Goal: Task Accomplishment & Management: Manage account settings

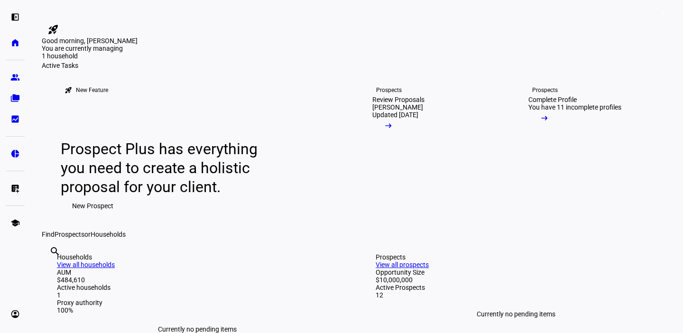
click at [64, 25] on link "rocket_launch" at bounding box center [53, 29] width 23 height 15
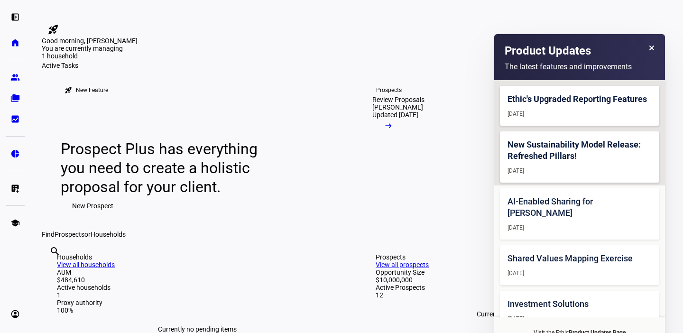
click at [64, 25] on link "rocket_launch" at bounding box center [53, 29] width 23 height 15
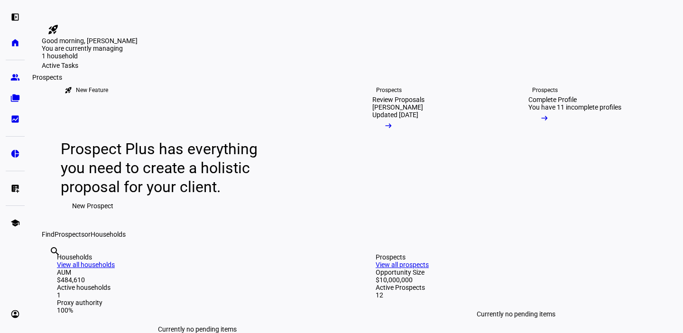
click at [11, 78] on eth-mat-symbol "group" at bounding box center [14, 77] width 9 height 9
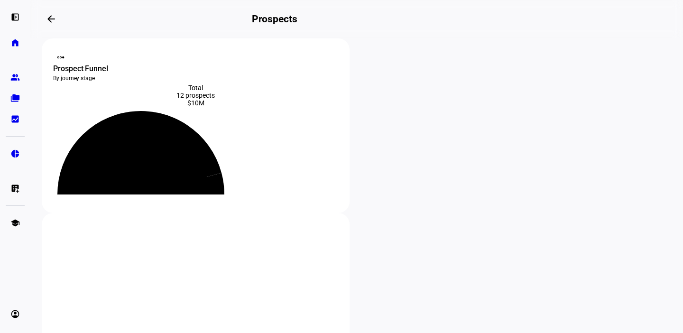
scroll to position [11, 0]
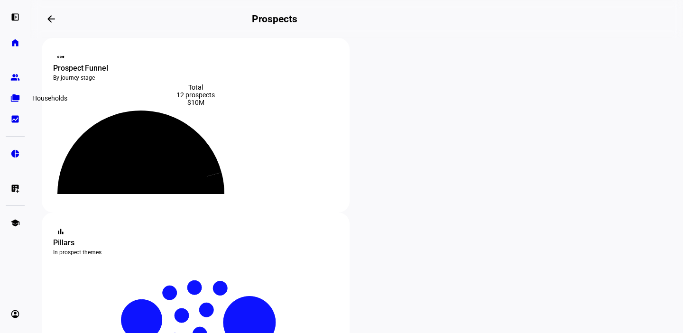
click at [17, 99] on eth-mat-symbol "folder_copy" at bounding box center [14, 97] width 9 height 9
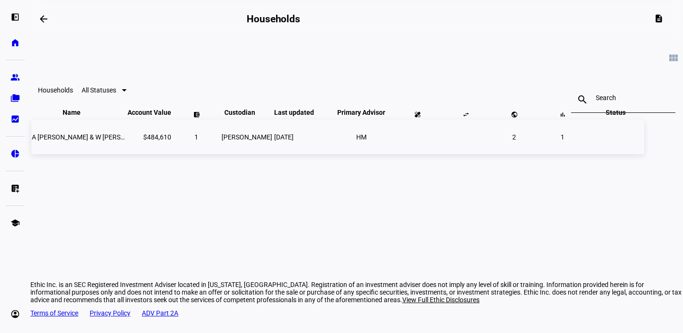
click at [162, 141] on span "A [PERSON_NAME] & W [PERSON_NAME] Ttee" at bounding box center [100, 137] width 136 height 8
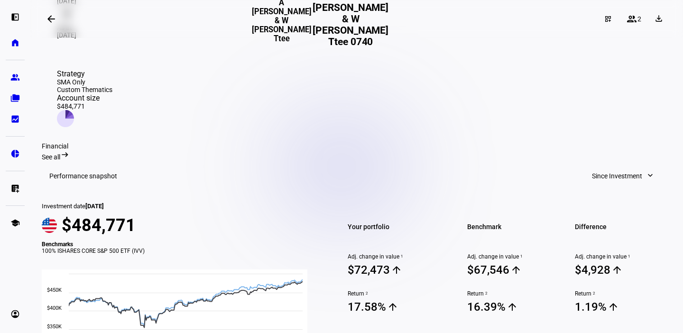
scroll to position [284, 0]
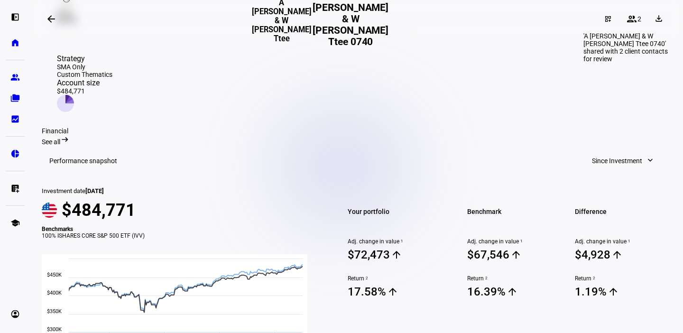
click at [626, 22] on mat-icon "group" at bounding box center [631, 18] width 11 height 11
click at [626, 21] on mat-icon "group" at bounding box center [631, 18] width 11 height 11
click at [626, 23] on mat-icon "group" at bounding box center [631, 18] width 11 height 11
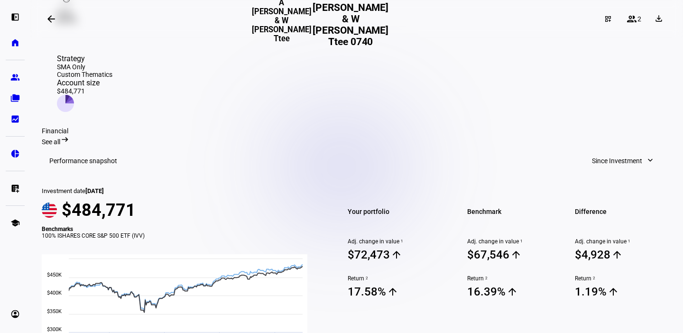
click at [628, 20] on mat-icon "group" at bounding box center [631, 18] width 11 height 11
click at [604, 20] on mat-icon "dashboard_customize" at bounding box center [608, 19] width 8 height 8
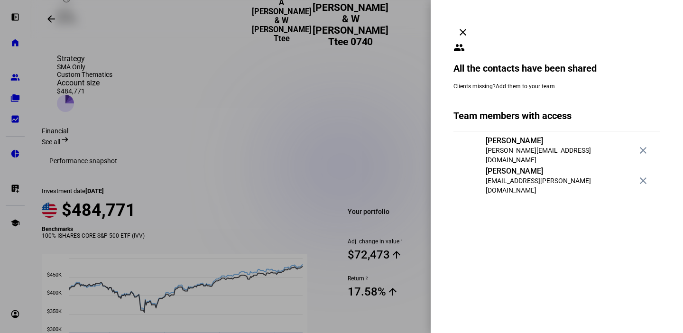
click at [511, 83] on link "Add them to your team" at bounding box center [524, 86] width 59 height 7
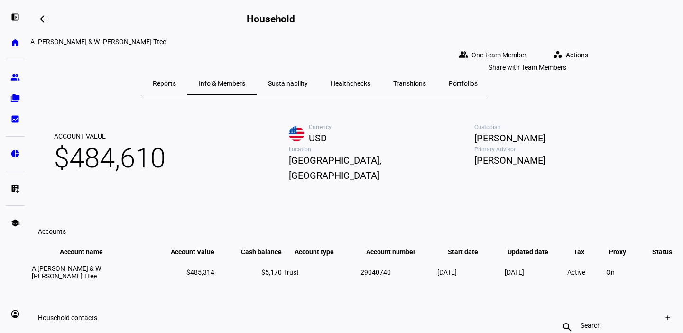
click at [526, 46] on span "One Team Member" at bounding box center [498, 55] width 55 height 19
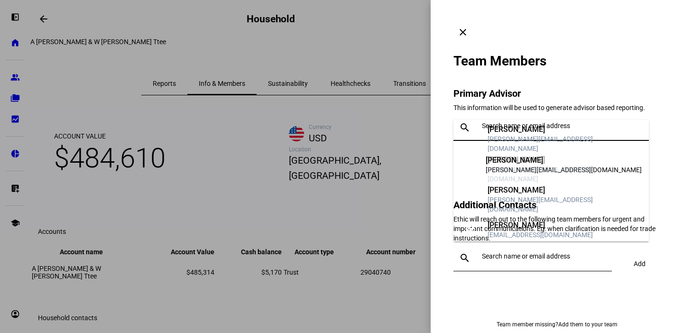
click at [518, 122] on input "text" at bounding box center [563, 126] width 163 height 8
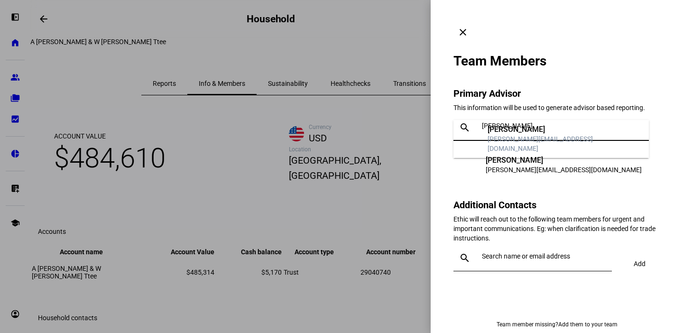
type input "[PERSON_NAME]"
click at [529, 144] on div "[PERSON_NAME][EMAIL_ADDRESS][DOMAIN_NAME]" at bounding box center [564, 143] width 154 height 19
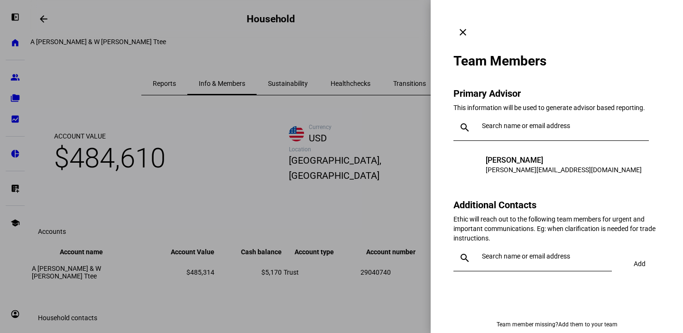
click at [536, 114] on div at bounding box center [559, 127] width 163 height 27
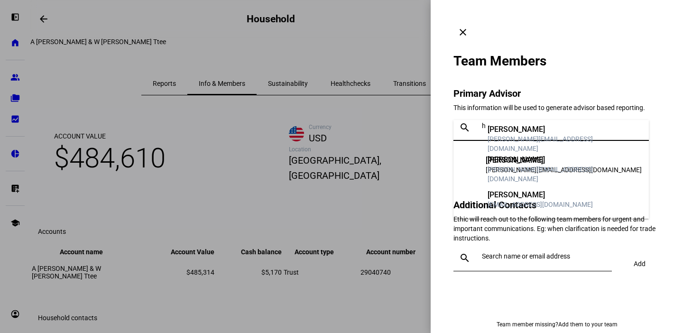
type input "h"
click at [525, 134] on div "[PERSON_NAME]" at bounding box center [564, 129] width 154 height 9
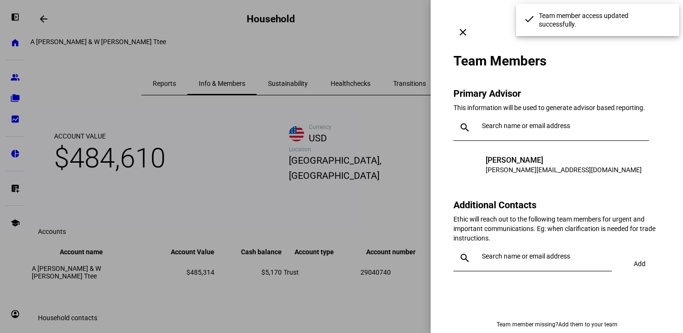
click at [523, 252] on input "text" at bounding box center [545, 256] width 126 height 8
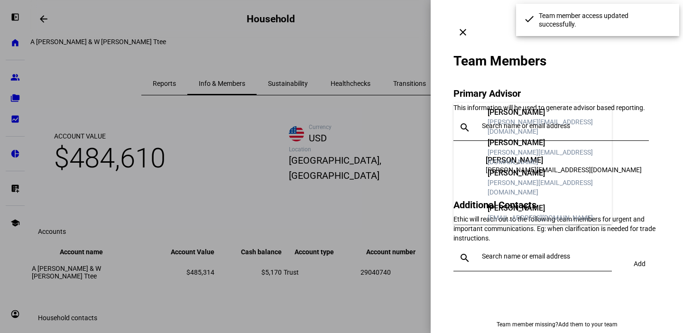
click at [517, 129] on div "[PERSON_NAME][EMAIL_ADDRESS][DOMAIN_NAME]" at bounding box center [545, 126] width 117 height 19
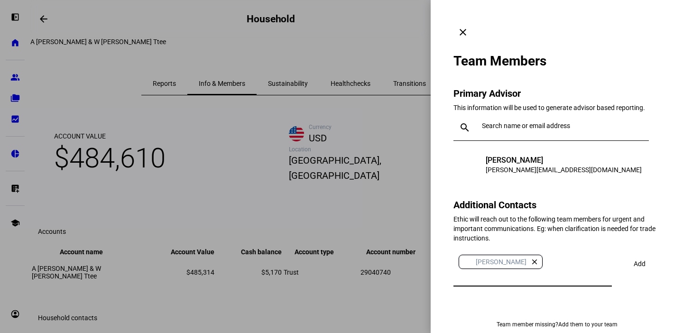
click at [526, 257] on button "close" at bounding box center [534, 261] width 16 height 9
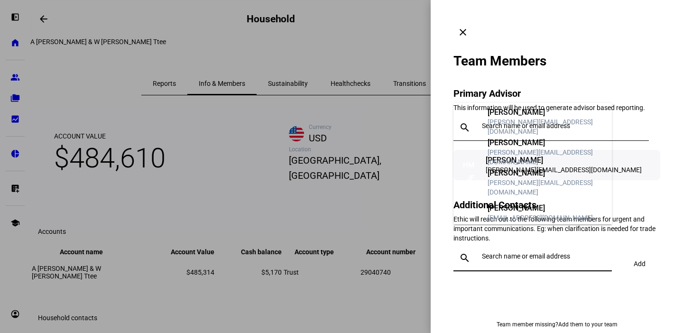
click at [637, 150] on div "[PERSON_NAME] McCullough [EMAIL_ADDRESS][DOMAIN_NAME]" at bounding box center [556, 165] width 207 height 30
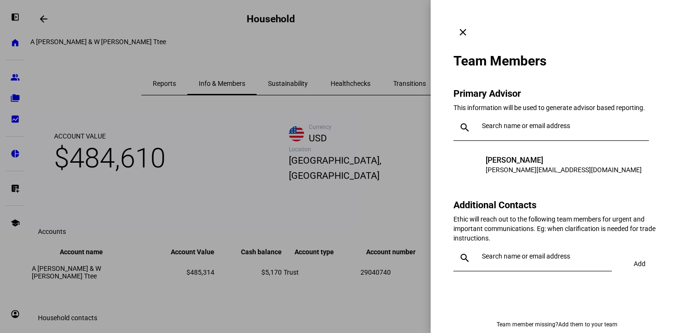
click at [468, 27] on mat-icon "clear" at bounding box center [462, 32] width 11 height 11
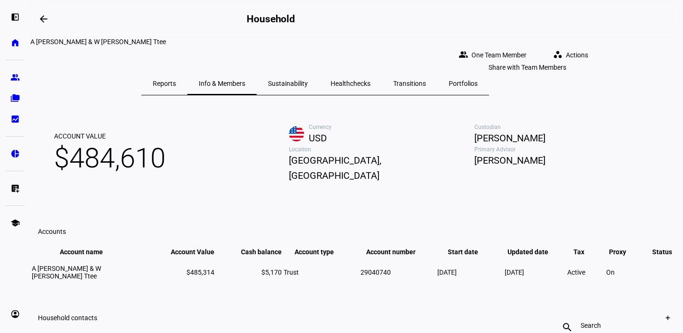
click at [526, 52] on span "One Team Member" at bounding box center [498, 55] width 55 height 19
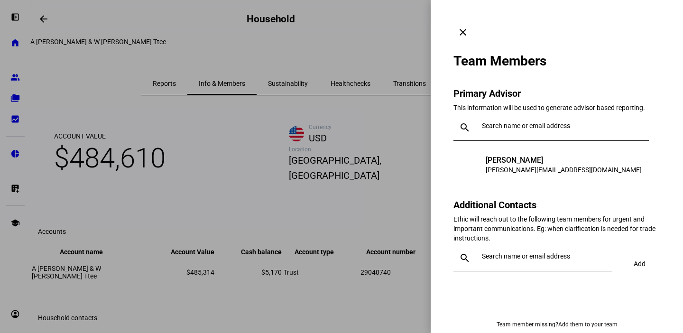
click at [572, 321] on link "Add them to your team" at bounding box center [587, 324] width 59 height 7
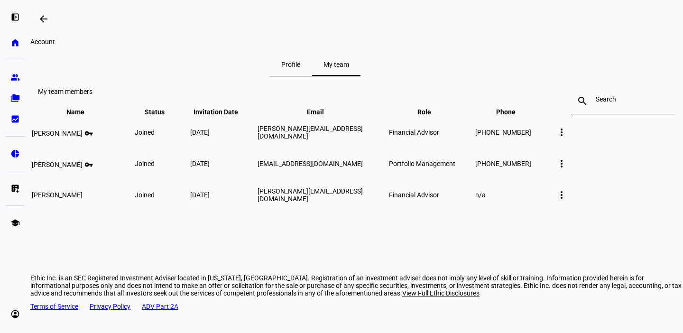
scroll to position [18, 0]
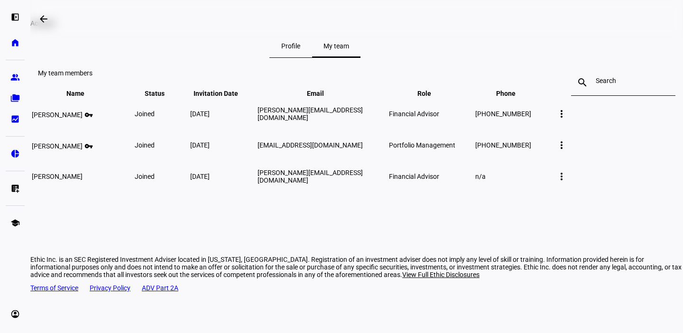
click at [312, 57] on div "Profile" at bounding box center [290, 46] width 43 height 23
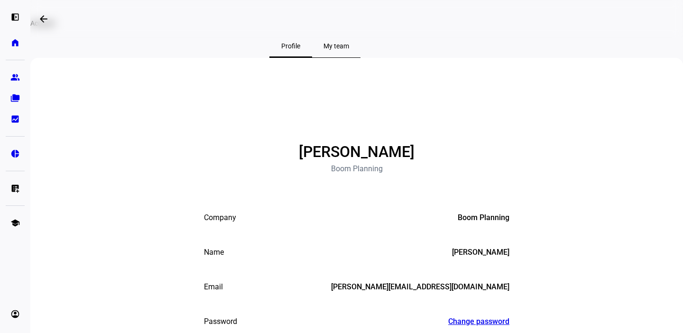
scroll to position [35, 0]
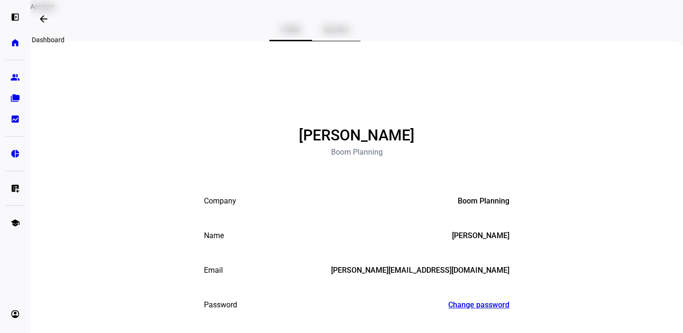
click at [36, 16] on span at bounding box center [43, 19] width 23 height 23
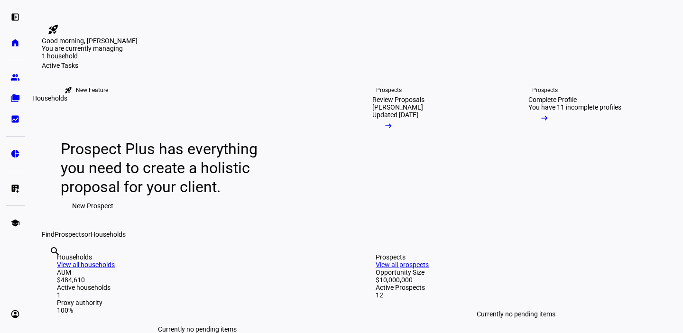
click at [12, 103] on link "folder_copy Households" at bounding box center [15, 98] width 19 height 19
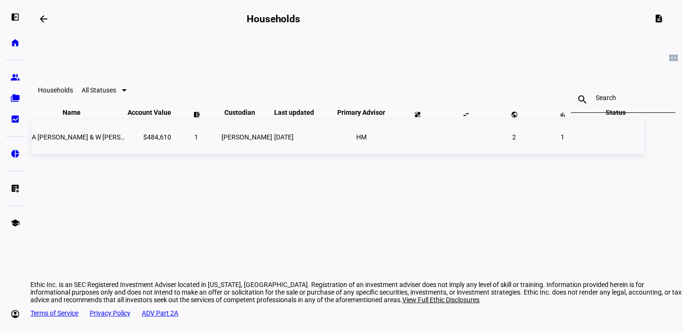
click at [293, 141] on span "[DATE]" at bounding box center [283, 137] width 19 height 8
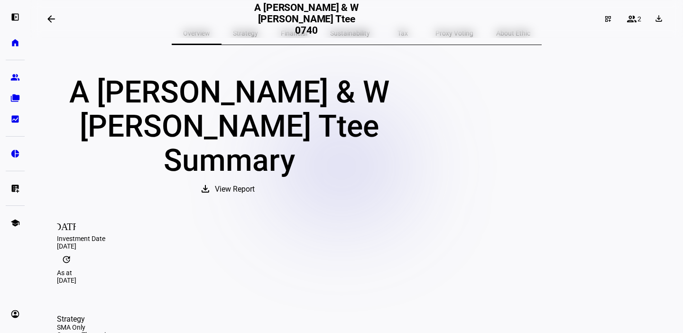
scroll to position [17, 0]
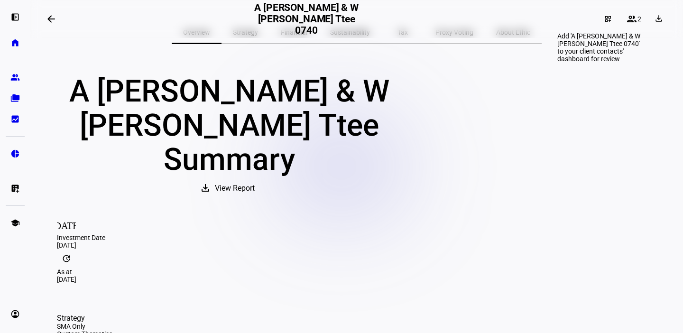
click at [604, 20] on mat-icon "dashboard_customize" at bounding box center [608, 19] width 8 height 8
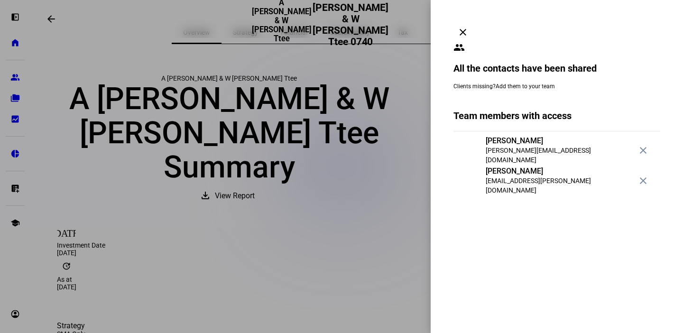
click at [474, 21] on span at bounding box center [462, 32] width 23 height 23
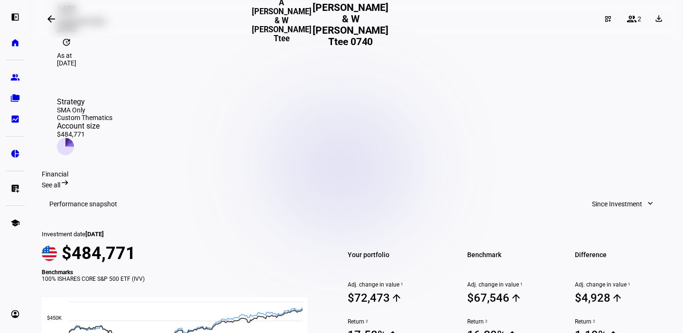
scroll to position [240, 0]
drag, startPoint x: 100, startPoint y: 169, endPoint x: 131, endPoint y: 171, distance: 30.8
click at [131, 220] on div "Investment date [DATE] $484,771 Benchmarks 100% ISHARES CORE S&P 500 ETF (IVV) …" at bounding box center [181, 306] width 279 height 173
click at [104, 231] on span "[DATE]" at bounding box center [94, 234] width 18 height 7
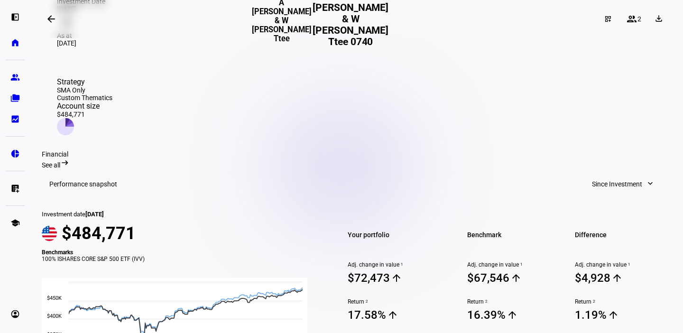
scroll to position [261, 0]
click at [609, 174] on span "Since Investment" at bounding box center [617, 183] width 50 height 19
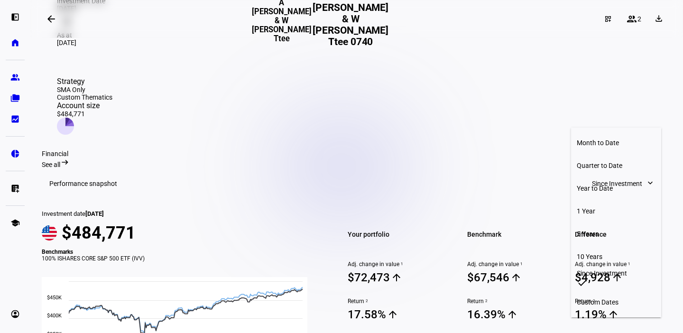
click at [606, 124] on div at bounding box center [341, 166] width 683 height 333
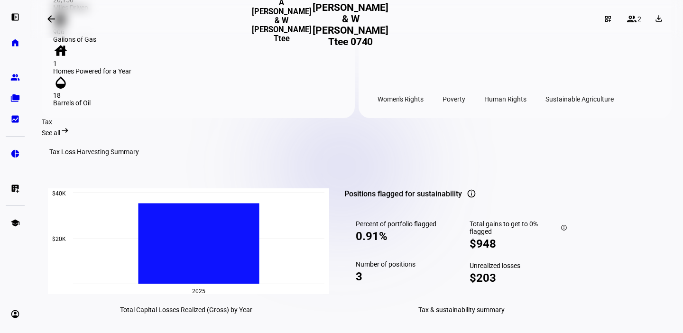
scroll to position [1200, 0]
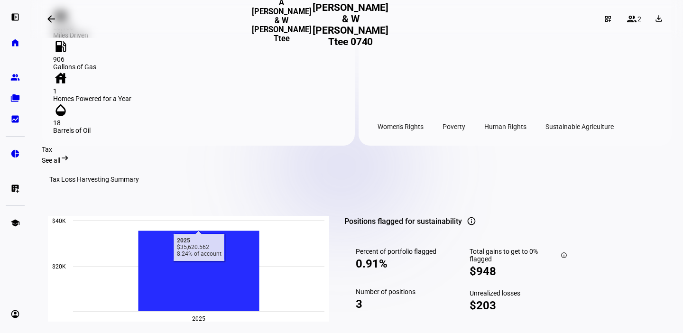
click at [221, 231] on rect at bounding box center [198, 271] width 121 height 81
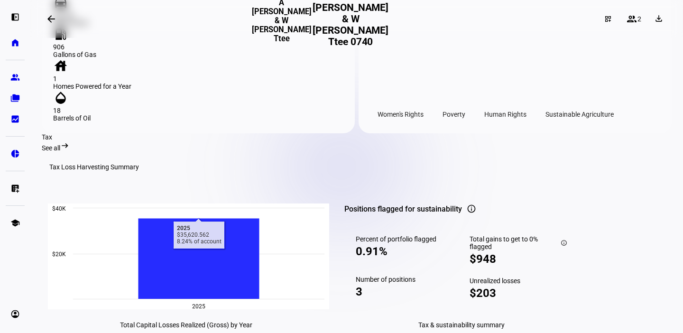
scroll to position [1212, 0]
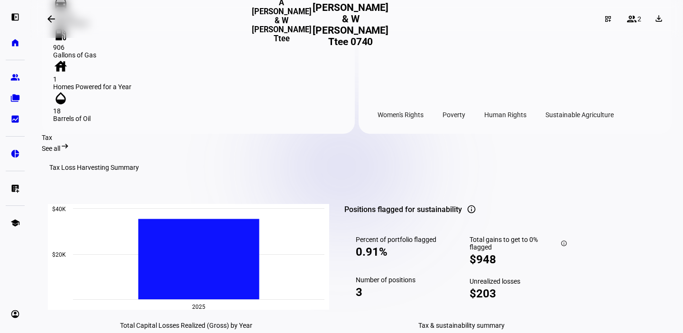
click at [60, 145] on span "See all" at bounding box center [51, 149] width 18 height 8
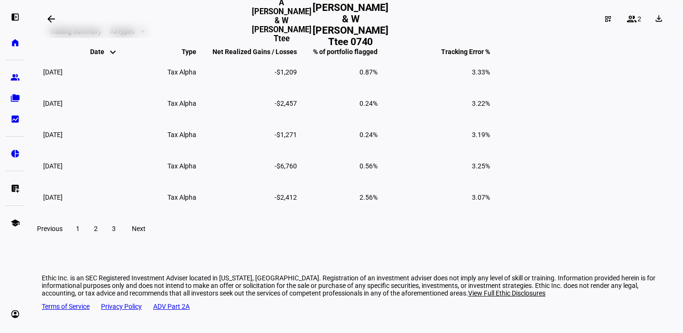
scroll to position [929, 0]
click at [135, 35] on div "All types" at bounding box center [122, 31] width 25 height 8
click at [139, 88] on div at bounding box center [341, 166] width 683 height 333
click at [135, 35] on span "All types" at bounding box center [122, 31] width 25 height 8
click at [139, 88] on div at bounding box center [341, 166] width 683 height 333
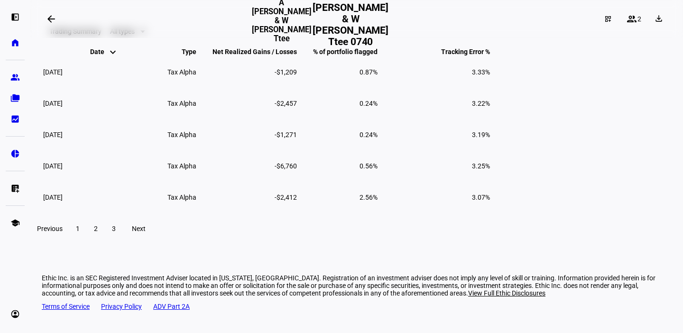
click at [98, 232] on span "2" at bounding box center [96, 229] width 4 height 8
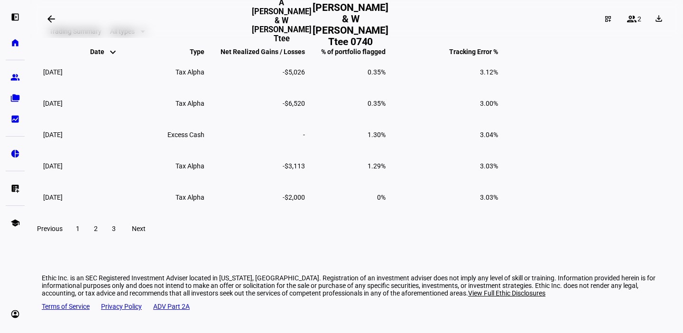
click at [116, 232] on span "3" at bounding box center [114, 229] width 4 height 8
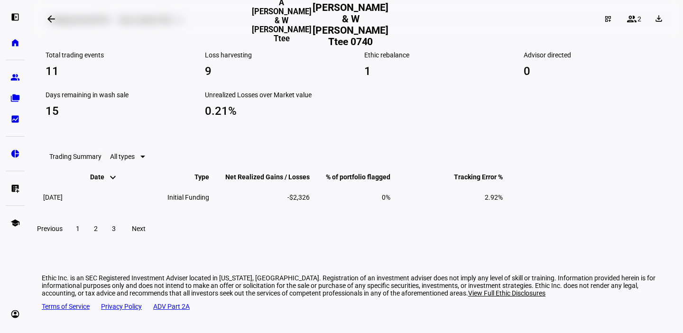
scroll to position [872, 0]
click at [86, 229] on span at bounding box center [77, 228] width 17 height 23
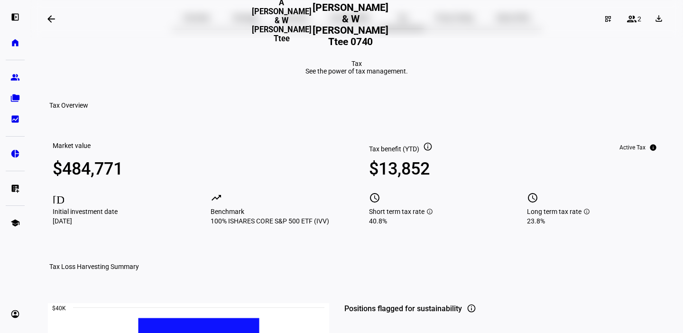
scroll to position [0, 0]
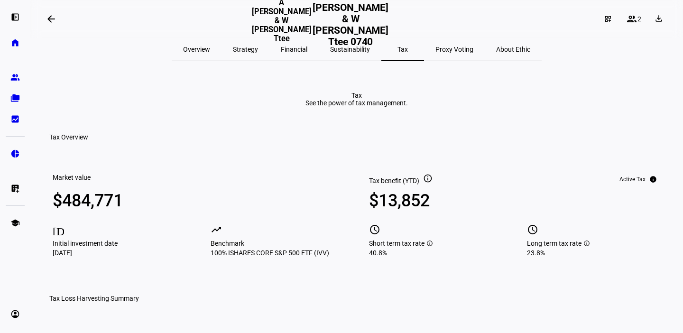
click at [354, 51] on span "Sustainability" at bounding box center [350, 49] width 40 height 7
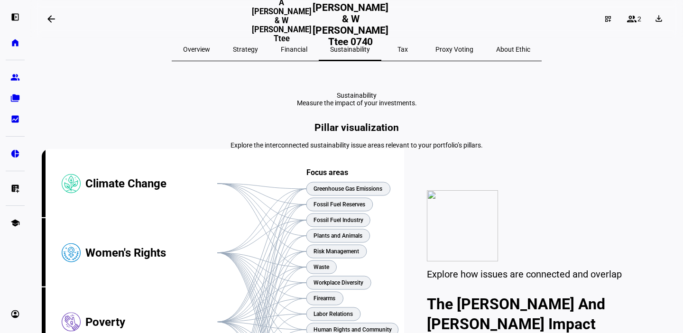
click at [306, 46] on span "Financial" at bounding box center [294, 49] width 27 height 7
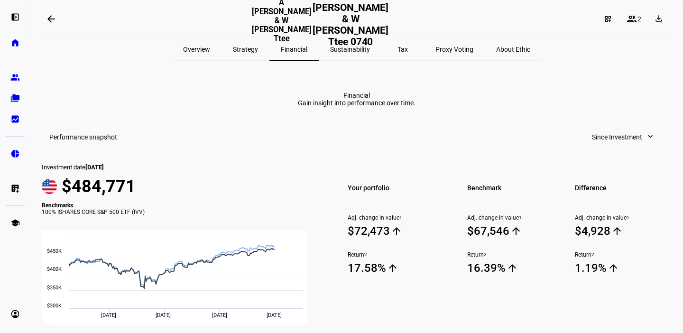
click at [258, 46] on span "Strategy" at bounding box center [245, 49] width 25 height 7
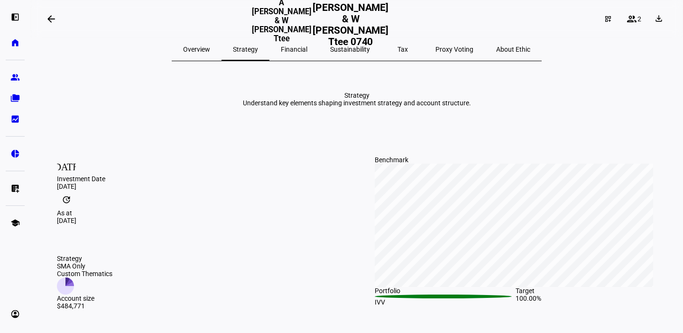
click at [210, 46] on span "Overview" at bounding box center [196, 49] width 27 height 7
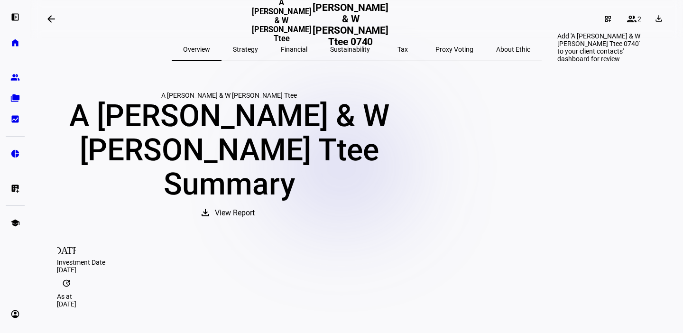
click at [604, 19] on mat-icon "dashboard_customize" at bounding box center [608, 19] width 8 height 8
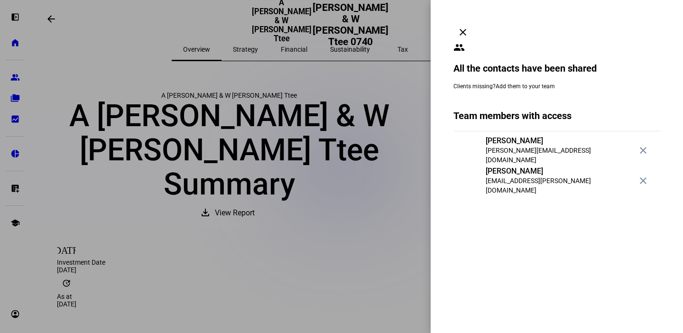
click at [468, 27] on mat-icon "clear" at bounding box center [462, 32] width 11 height 11
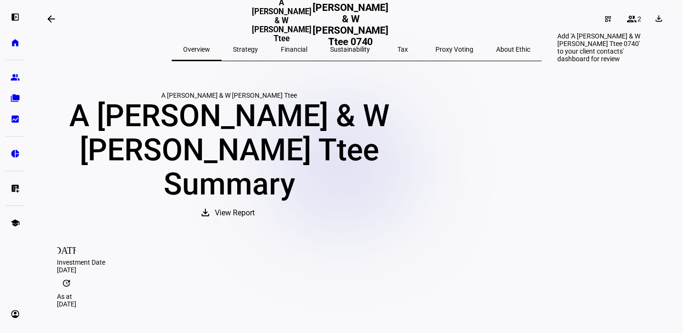
click at [604, 18] on mat-icon "dashboard_customize" at bounding box center [608, 19] width 8 height 8
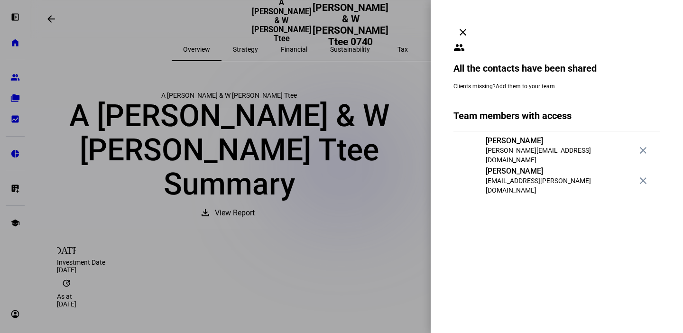
click at [474, 21] on span at bounding box center [462, 32] width 23 height 23
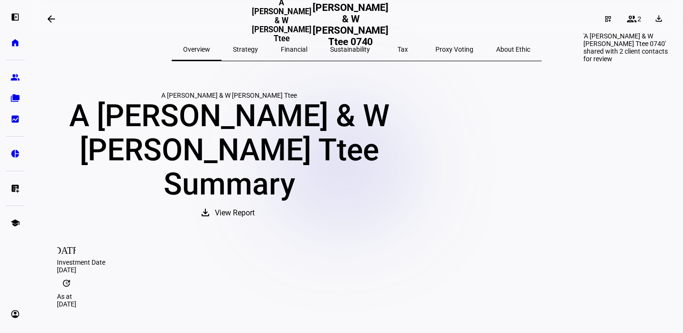
click at [627, 21] on mat-icon "group" at bounding box center [631, 18] width 11 height 11
click at [628, 20] on mat-icon "group" at bounding box center [631, 18] width 11 height 11
click at [340, 47] on span "Sustainability" at bounding box center [350, 49] width 40 height 7
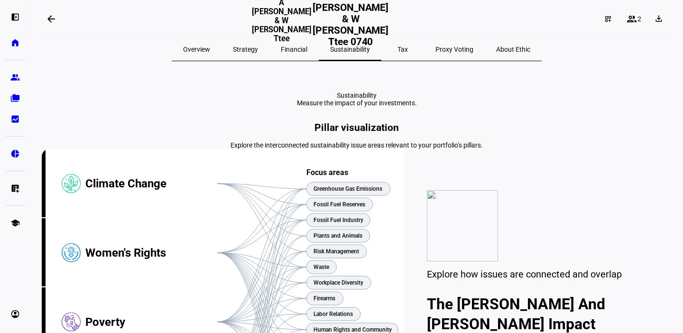
click at [383, 49] on div "Tax" at bounding box center [402, 49] width 43 height 23
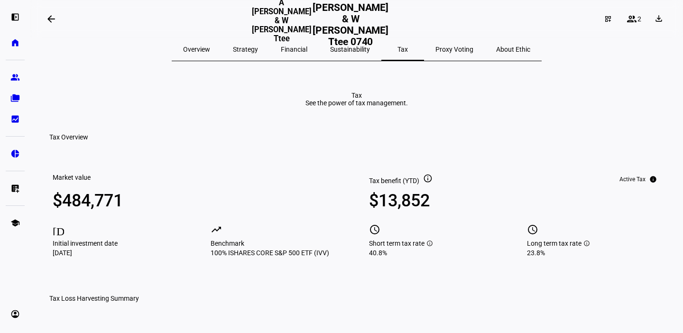
click at [307, 46] on span "Financial" at bounding box center [294, 49] width 27 height 7
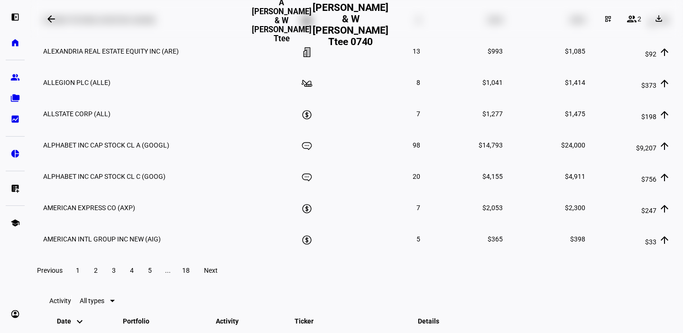
scroll to position [1393, 0]
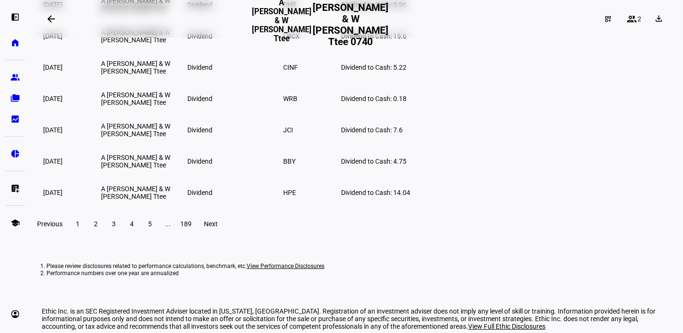
scroll to position [1825, 0]
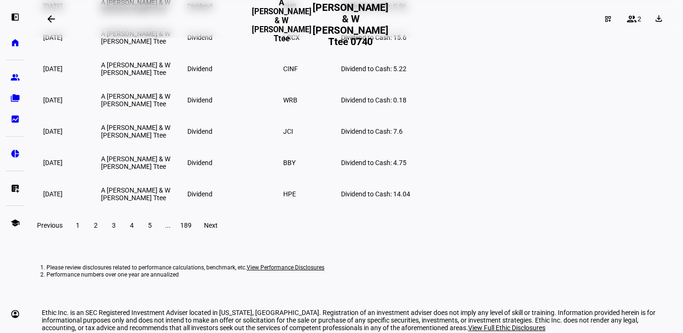
click at [118, 130] on span "Inflow" at bounding box center [112, 132] width 18 height 8
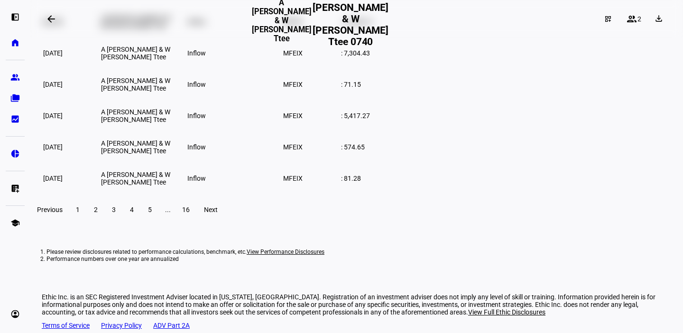
scroll to position [1841, 0]
drag, startPoint x: 354, startPoint y: 161, endPoint x: 373, endPoint y: 166, distance: 19.5
drag, startPoint x: 433, startPoint y: 218, endPoint x: 475, endPoint y: 218, distance: 42.2
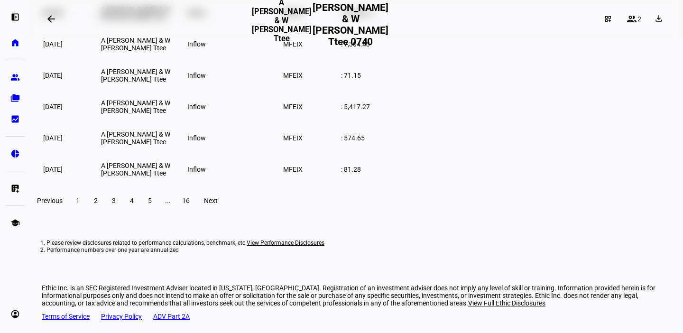
scroll to position [1846, 0]
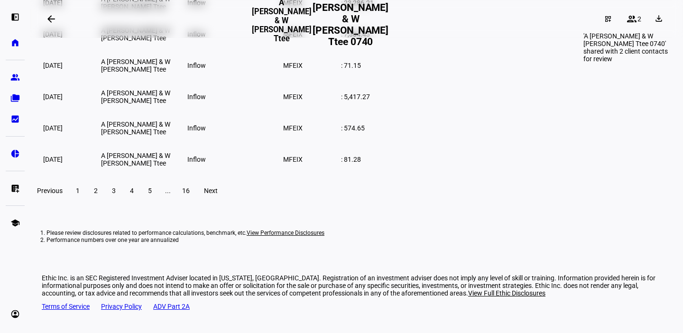
click at [628, 20] on mat-icon "group" at bounding box center [631, 18] width 11 height 11
click at [620, 20] on div "group 2" at bounding box center [633, 18] width 27 height 15
click at [604, 18] on mat-icon "dashboard_customize" at bounding box center [608, 19] width 8 height 8
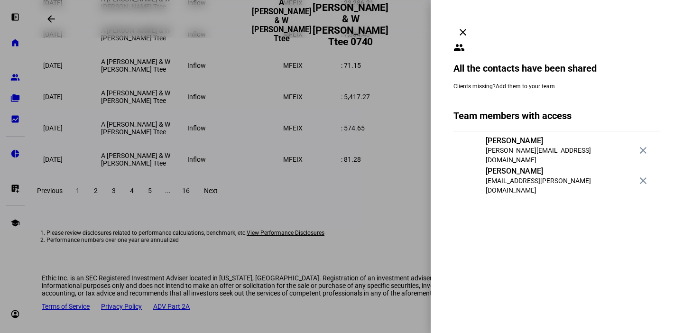
click at [543, 83] on link "Add them to your team" at bounding box center [524, 86] width 59 height 7
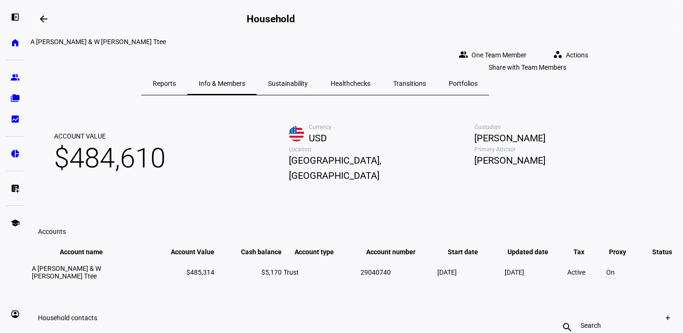
click at [526, 54] on span "One Team Member" at bounding box center [498, 55] width 55 height 19
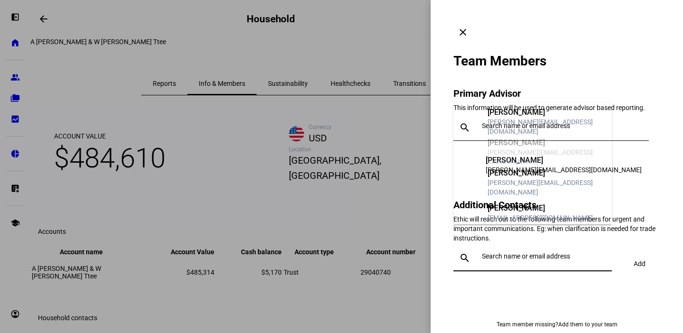
click at [538, 252] on input "text" at bounding box center [545, 256] width 126 height 8
click at [529, 117] on div "[PERSON_NAME]" at bounding box center [545, 112] width 117 height 9
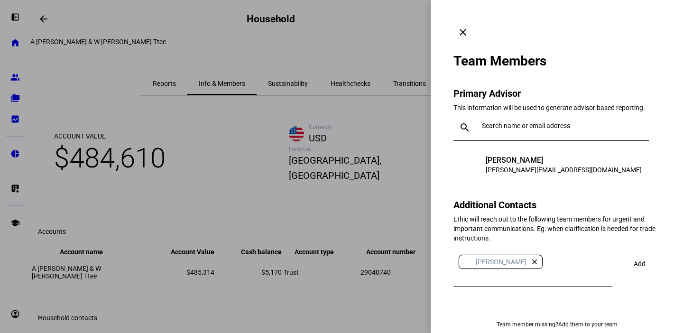
click at [639, 254] on span "Add" at bounding box center [639, 263] width 12 height 19
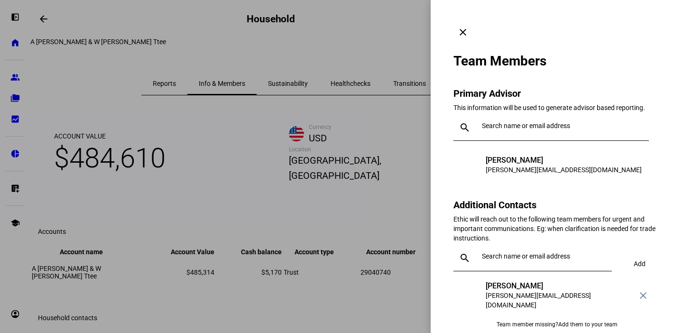
click at [468, 27] on mat-icon "clear" at bounding box center [462, 32] width 11 height 11
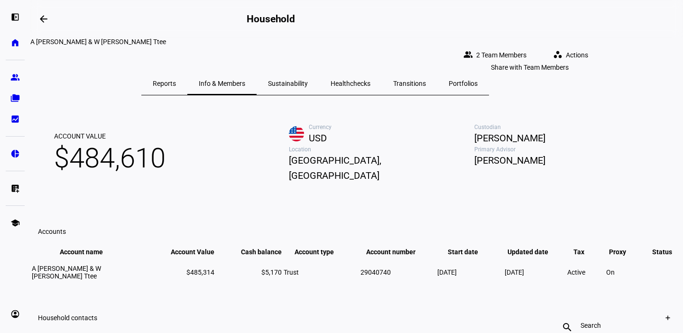
click at [526, 46] on span "2 Team Members" at bounding box center [501, 55] width 50 height 19
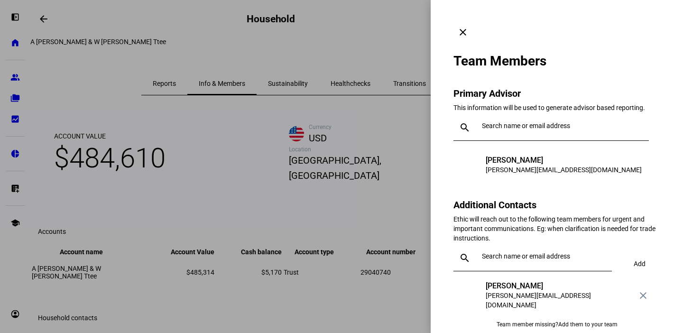
click at [468, 27] on mat-icon "clear" at bounding box center [462, 32] width 11 height 11
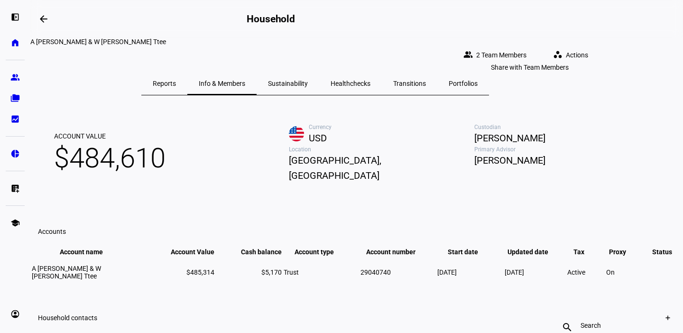
click at [511, 46] on span "2 Team Members" at bounding box center [501, 55] width 50 height 19
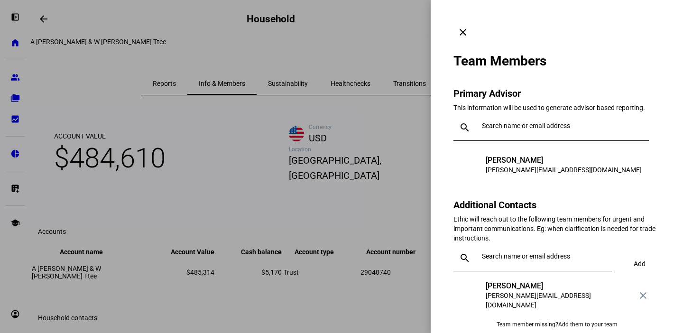
click at [468, 27] on mat-icon "clear" at bounding box center [462, 32] width 11 height 11
